Goal: Information Seeking & Learning: Understand process/instructions

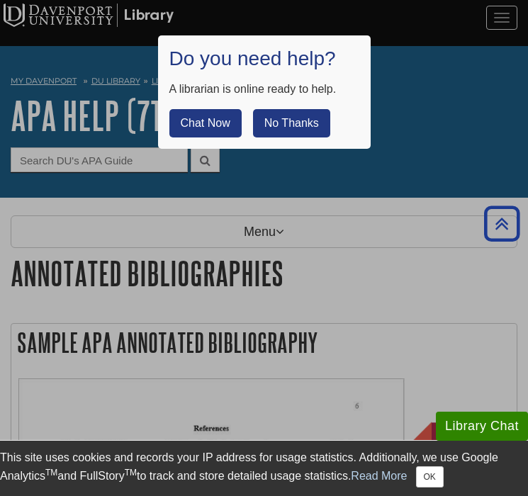
scroll to position [380, 0]
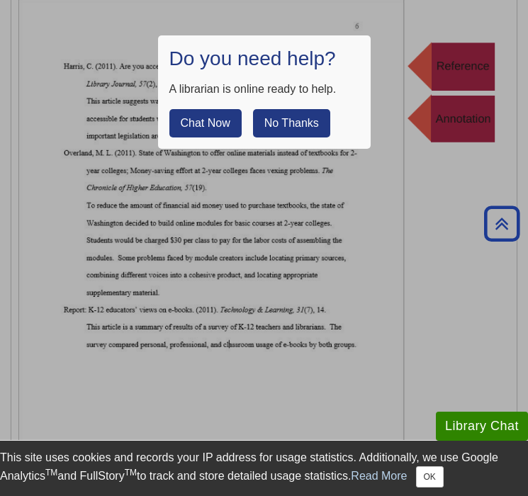
click at [254, 264] on div at bounding box center [264, 248] width 528 height 496
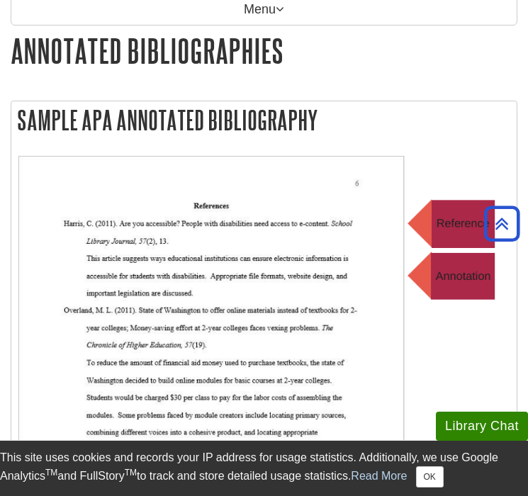
scroll to position [0, 0]
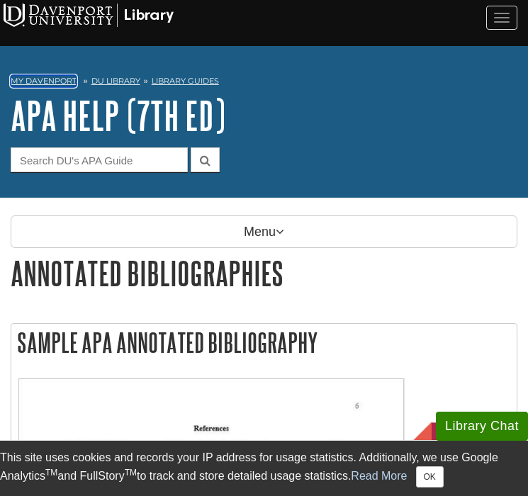
click at [52, 84] on link "My Davenport" at bounding box center [44, 81] width 66 height 12
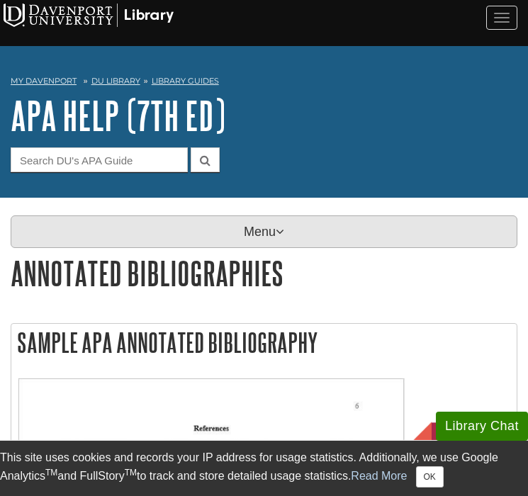
click at [185, 216] on p "Menu" at bounding box center [264, 232] width 507 height 33
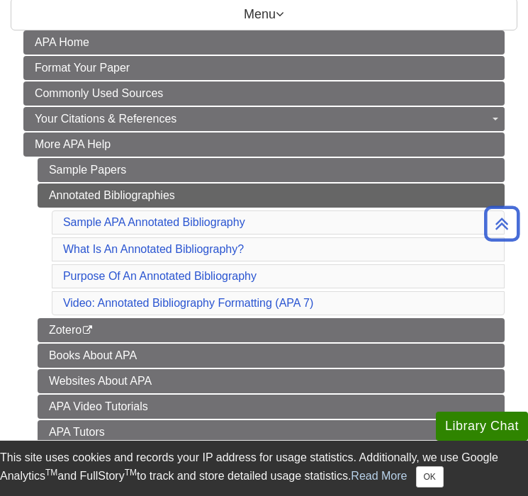
scroll to position [262, 0]
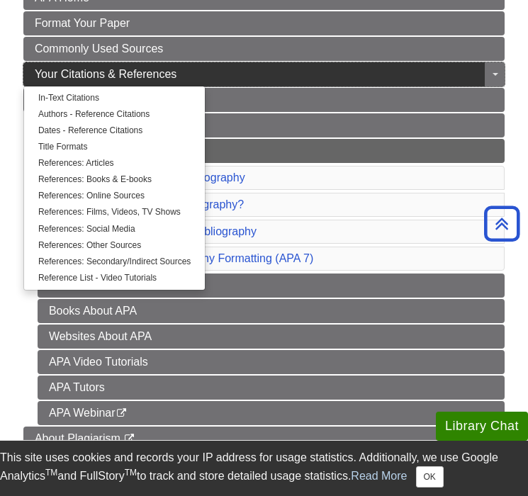
click at [200, 69] on link "Your Citations & References" at bounding box center [263, 74] width 481 height 24
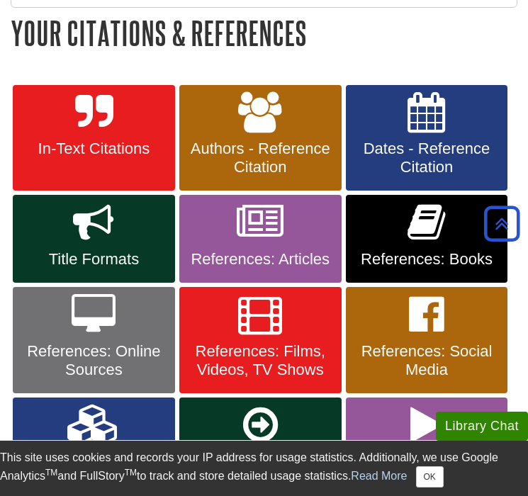
scroll to position [247, 0]
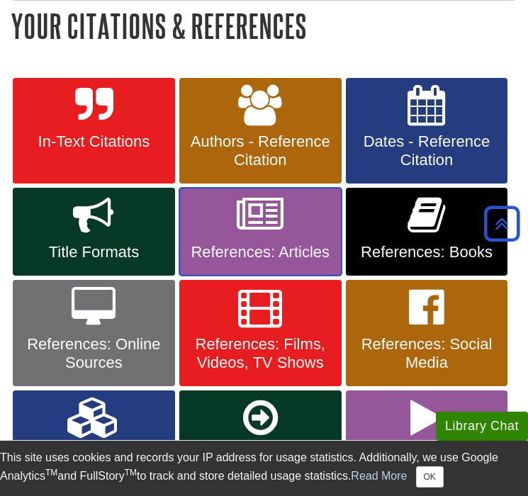
click at [278, 228] on icon at bounding box center [260, 215] width 47 height 41
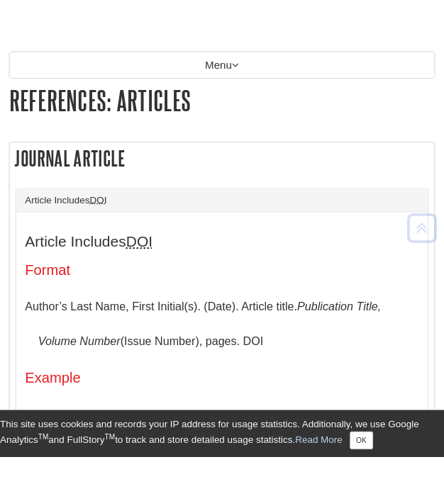
scroll to position [225, 0]
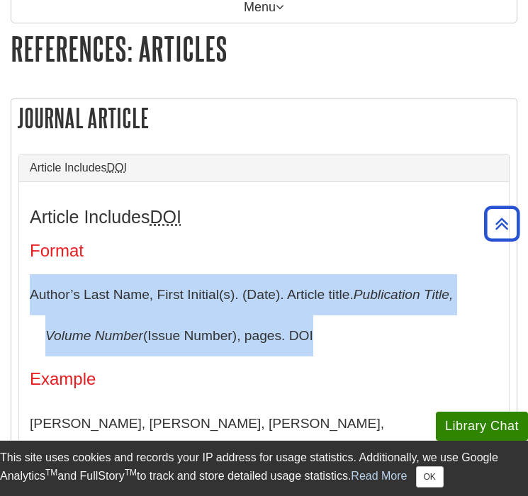
drag, startPoint x: 313, startPoint y: 340, endPoint x: 23, endPoint y: 312, distance: 291.3
copy p "Author’s Last Name, First Initial(s). (Date). Article title. Publication Title,…"
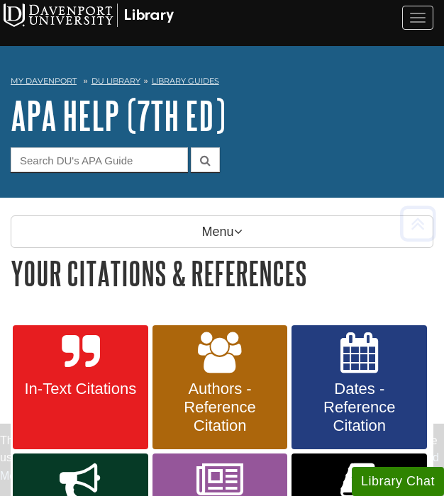
scroll to position [247, 0]
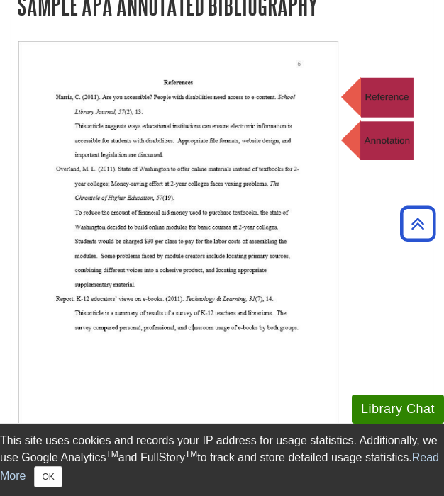
scroll to position [330, 0]
